Goal: Navigation & Orientation: Find specific page/section

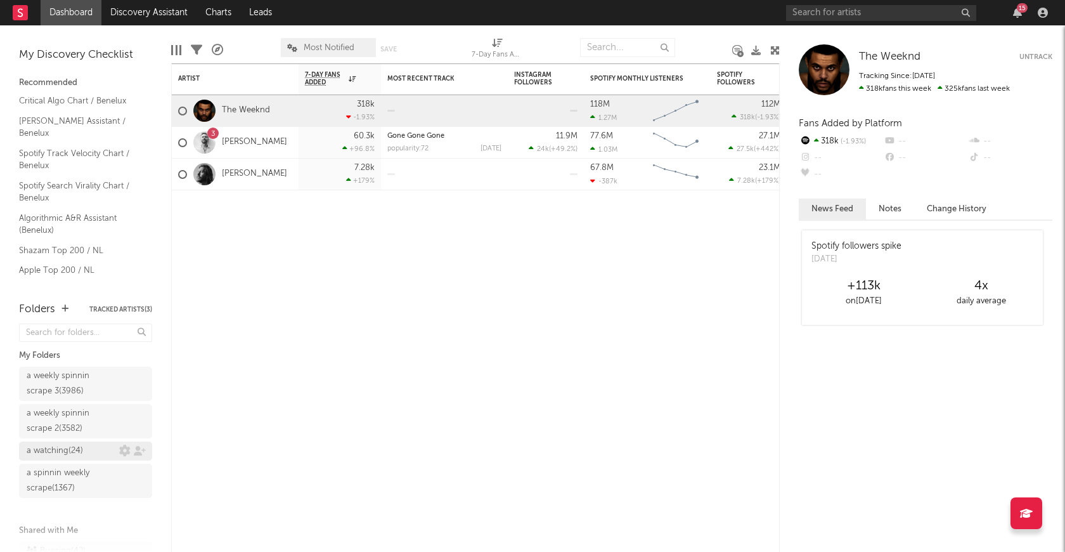
click at [66, 450] on div "a watching ( 24 )" at bounding box center [55, 450] width 56 height 15
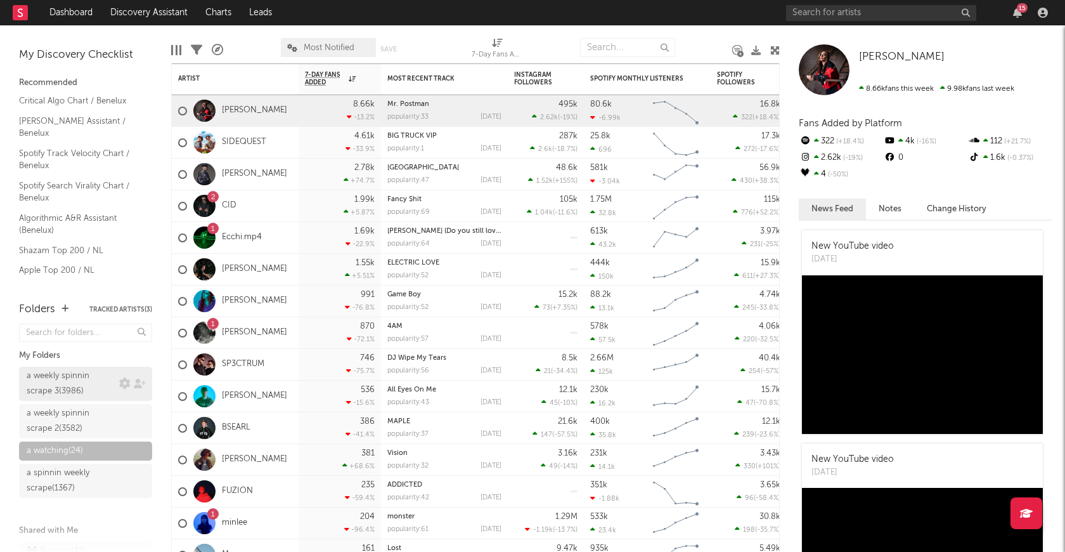
click at [72, 375] on div "a weekly spinnin scrape 3 ( 3986 )" at bounding box center [71, 383] width 89 height 30
